Goal: Information Seeking & Learning: Check status

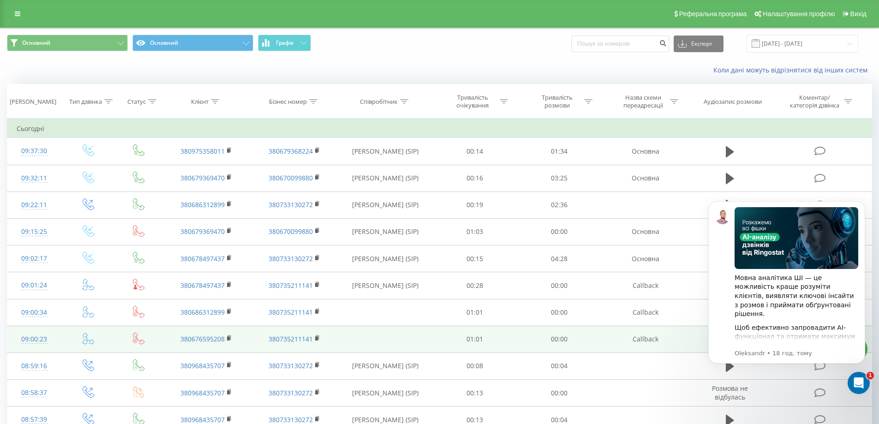
click at [17, 339] on div "09:00:23" at bounding box center [35, 339] width 36 height 18
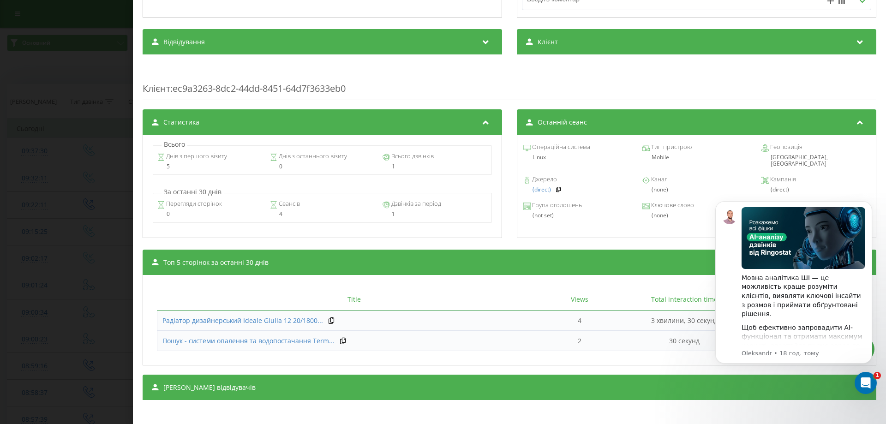
scroll to position [259, 0]
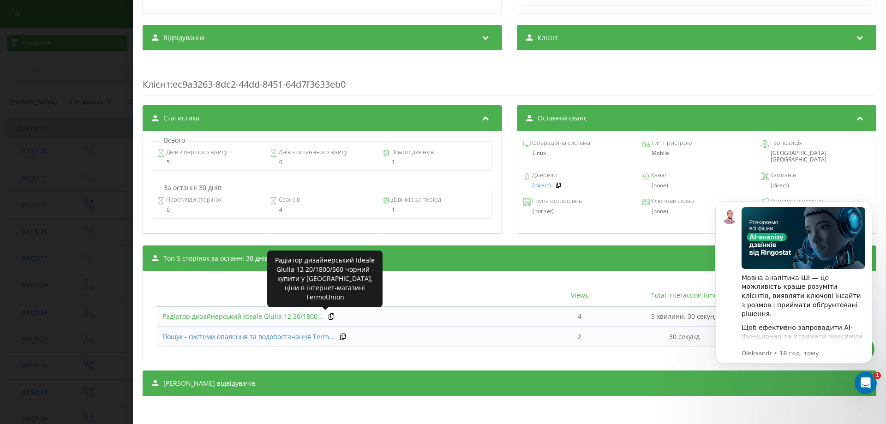
click at [224, 314] on span "Радіатор дизайнерський Ideale Giulia 12 20/1800..." at bounding box center [242, 316] width 161 height 9
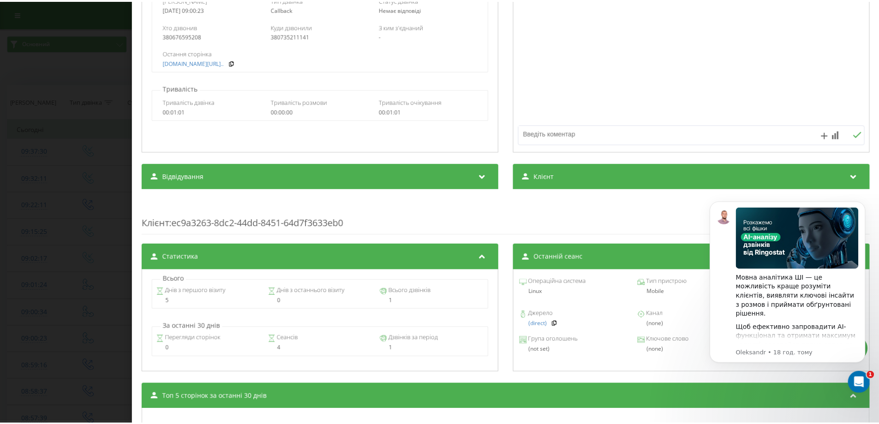
scroll to position [0, 0]
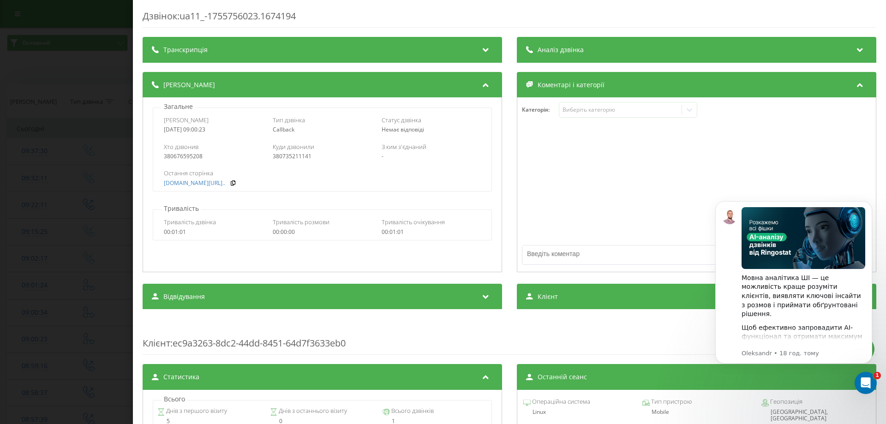
click at [87, 143] on div "Дзвінок : ua11_-1755756023.1674194 Транскрипція Для AI-аналізу майбутніх дзвінк…" at bounding box center [443, 212] width 886 height 424
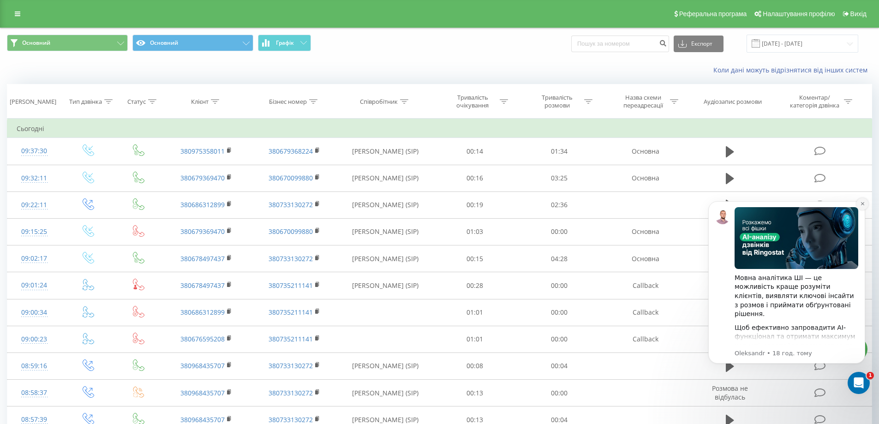
click at [863, 203] on icon "Dismiss notification" at bounding box center [862, 203] width 5 height 5
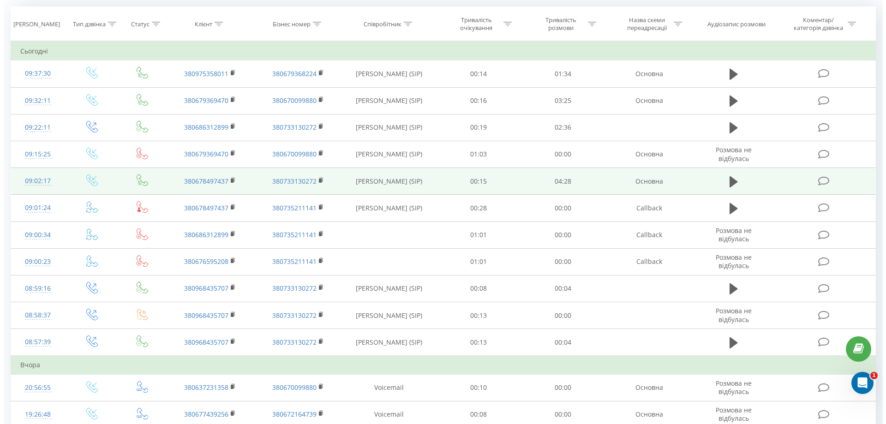
scroll to position [138, 0]
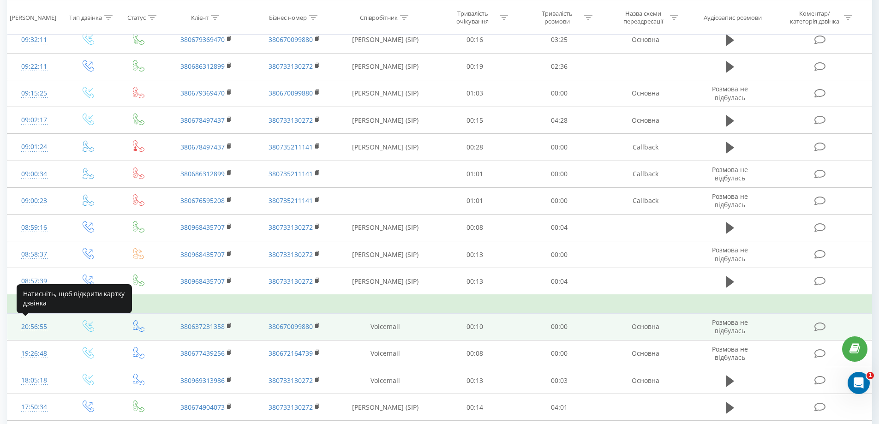
click at [34, 324] on div "20:56:55" at bounding box center [35, 327] width 36 height 18
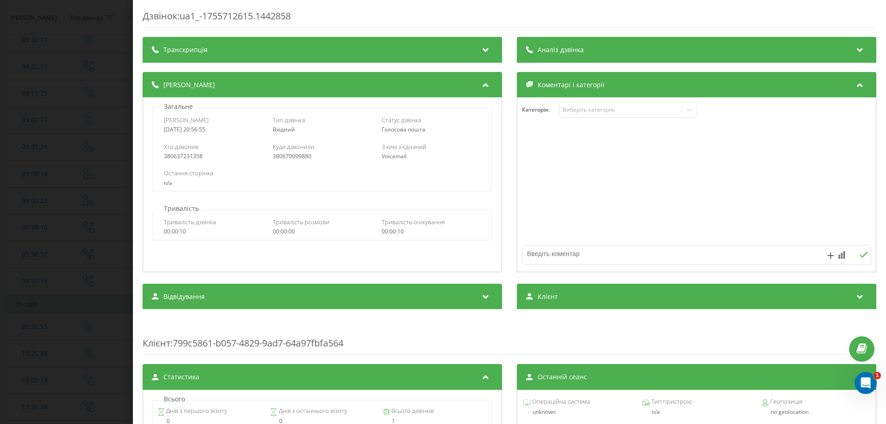
click at [64, 186] on div "Дзвінок : ua1_-1755712615.1442858 Транскрипція Для AI-аналізу майбутніх дзвінкі…" at bounding box center [443, 212] width 886 height 424
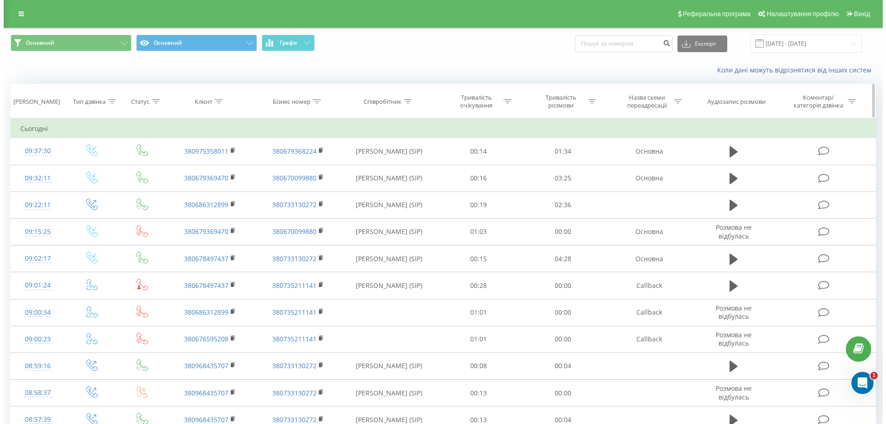
scroll to position [280, 0]
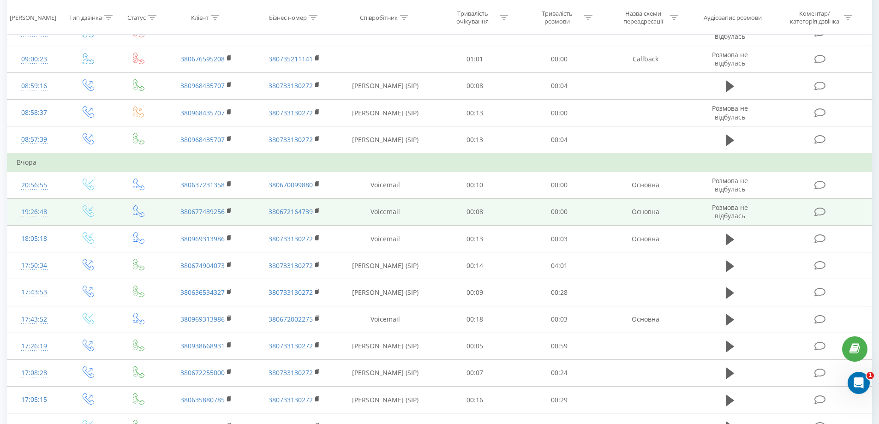
click at [33, 213] on div "19:26:48" at bounding box center [35, 212] width 36 height 18
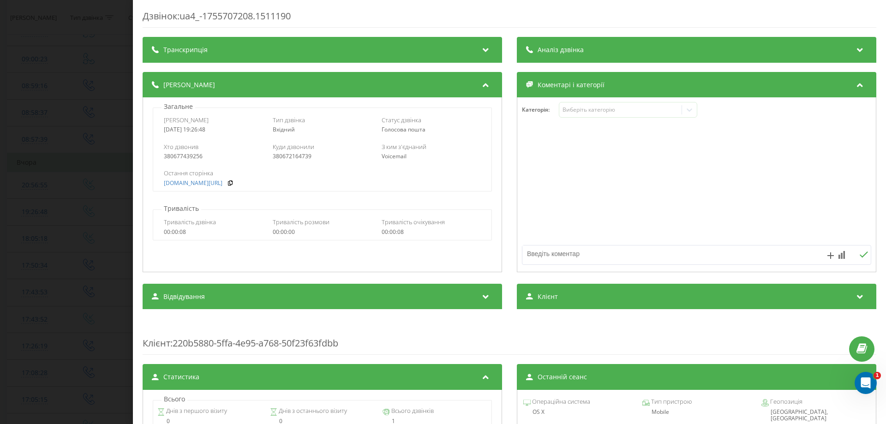
click at [64, 67] on div "Дзвінок : ua4_-1755707208.1511190 Транскрипція Для AI-аналізу майбутніх дзвінкі…" at bounding box center [443, 212] width 886 height 424
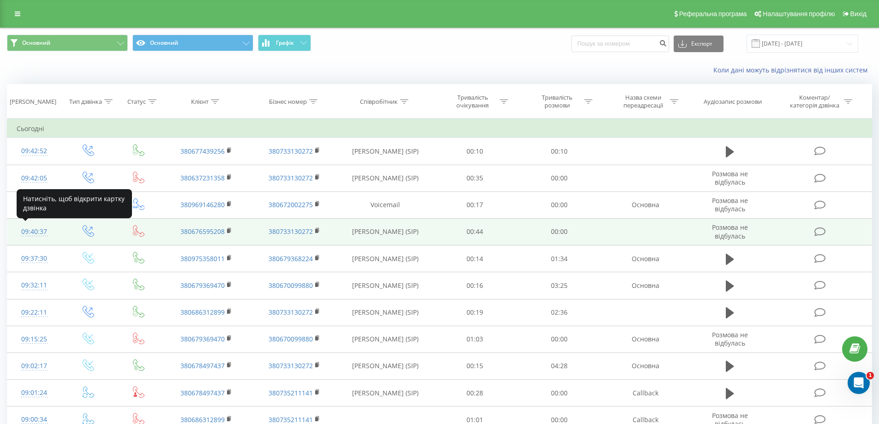
click at [30, 229] on div "09:40:37" at bounding box center [35, 232] width 36 height 18
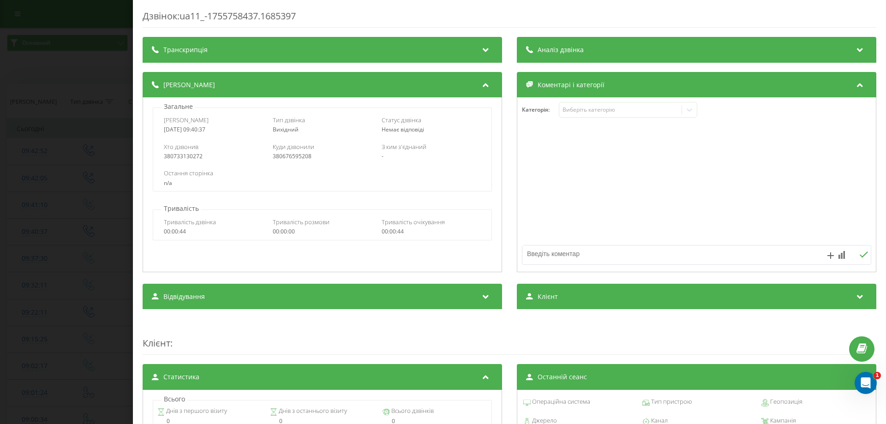
click at [58, 211] on div "Дзвінок : ua11_-1755758437.1685397 Транскрипція Для AI-аналізу майбутніх дзвінк…" at bounding box center [443, 212] width 886 height 424
